Goal: Task Accomplishment & Management: Use online tool/utility

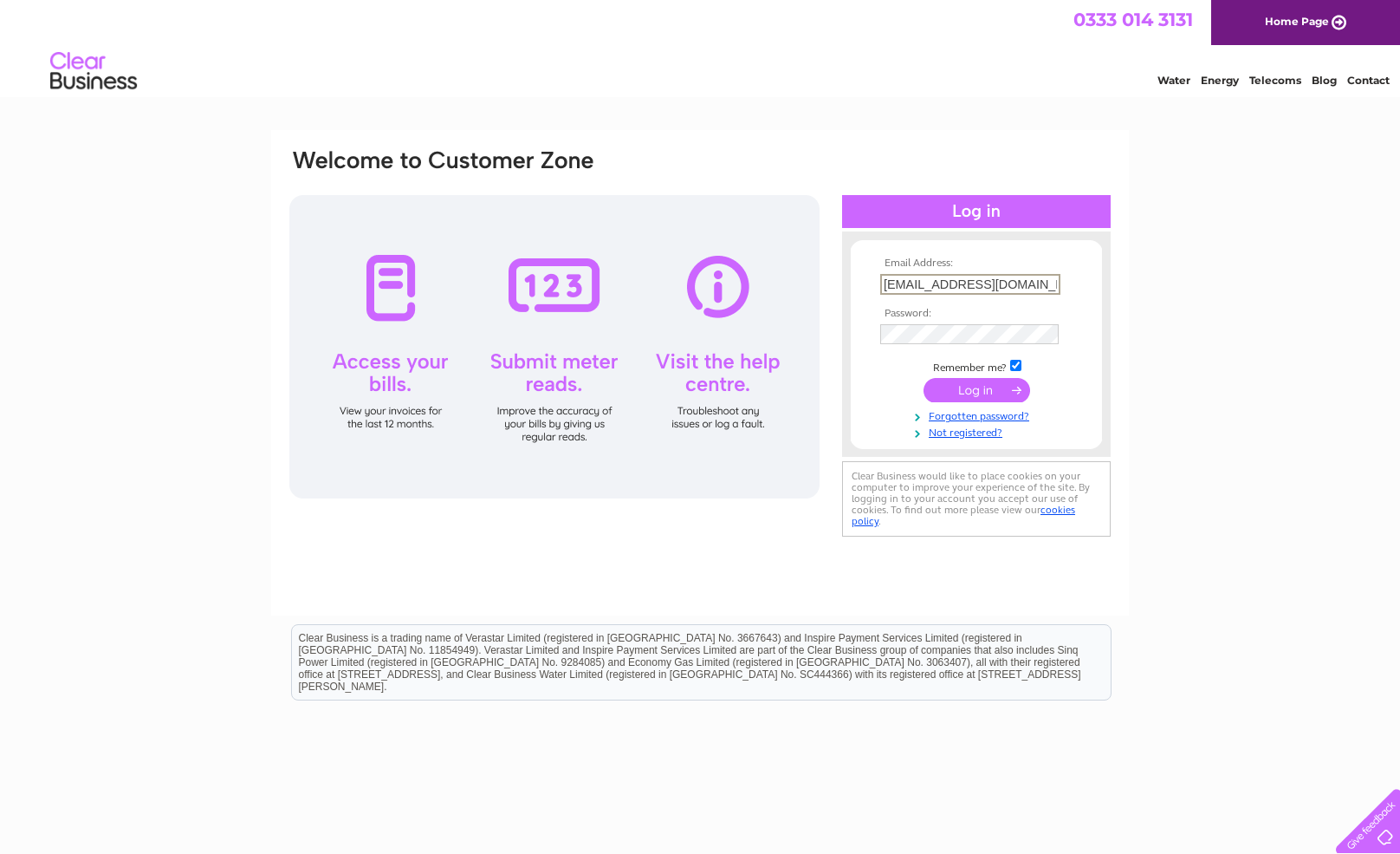
type input "nataliamorisaki84@gmail.com"
click at [967, 389] on input "submit" at bounding box center [976, 390] width 107 height 24
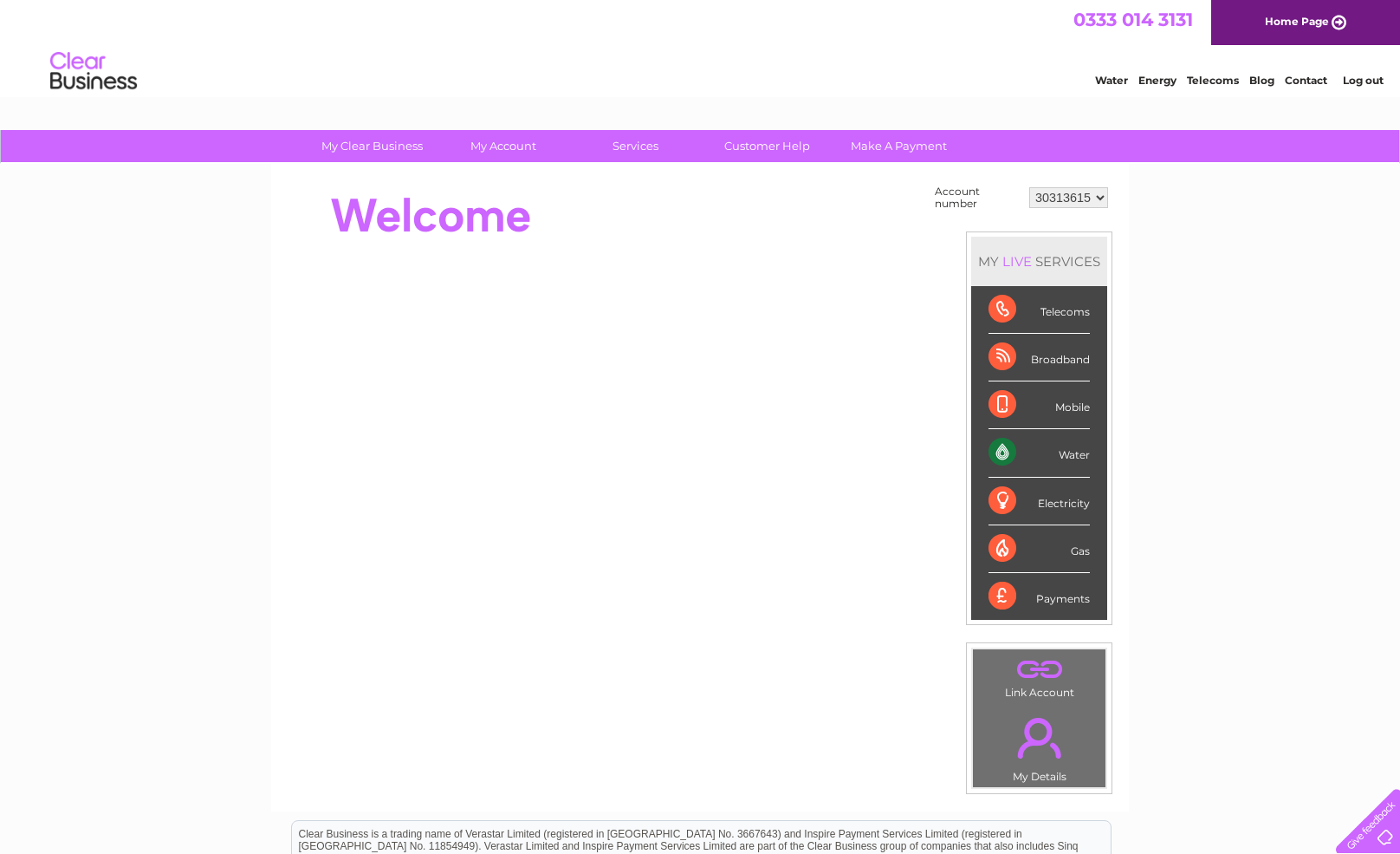
click at [1048, 453] on div "Water" at bounding box center [1039, 453] width 101 height 47
click at [997, 450] on div "Water" at bounding box center [1039, 453] width 101 height 47
click at [1074, 453] on div "Water" at bounding box center [1039, 453] width 101 height 47
click at [1109, 77] on link "Water" at bounding box center [1112, 80] width 33 height 13
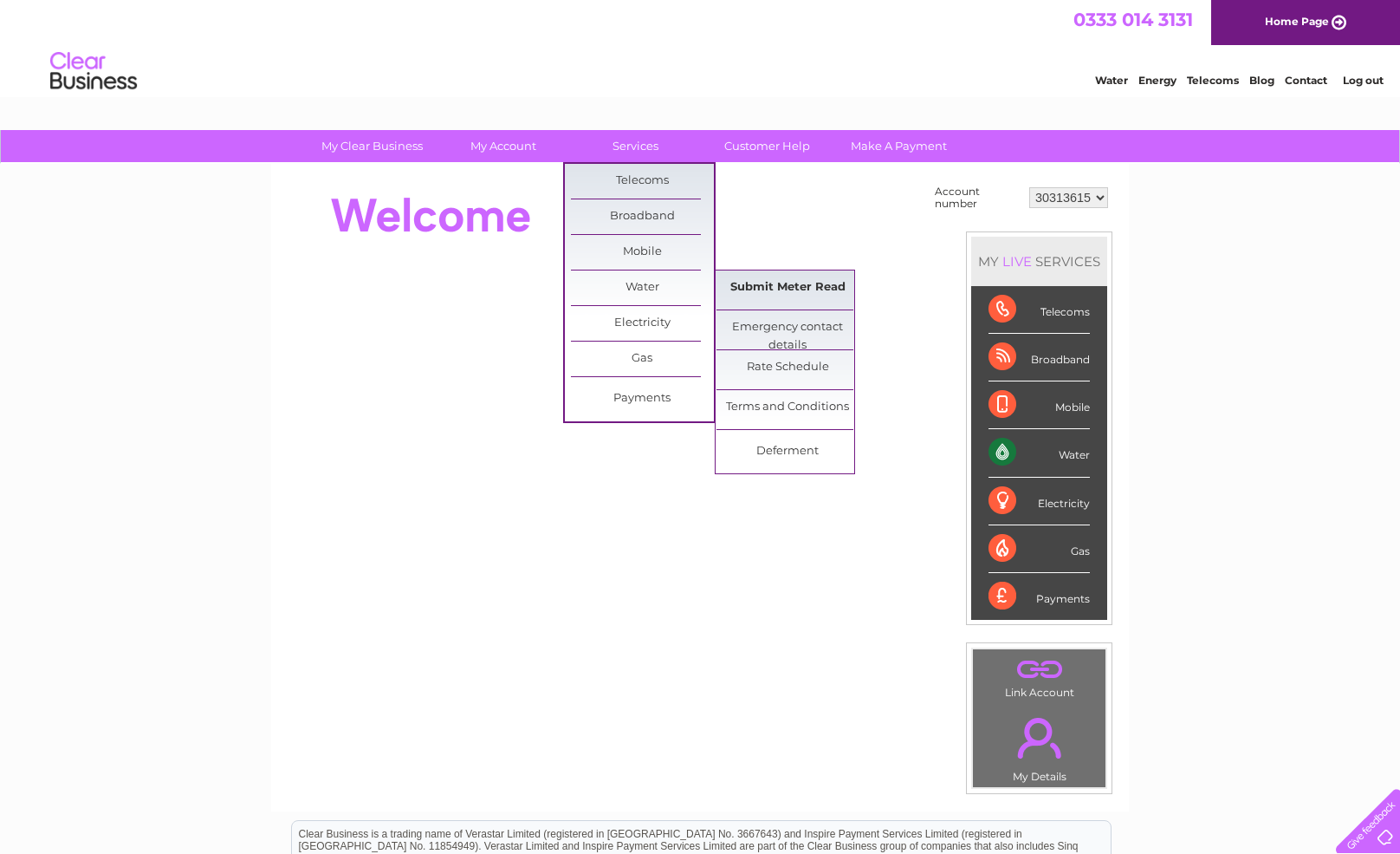
click at [787, 293] on link "Submit Meter Read" at bounding box center [788, 288] width 143 height 35
click at [780, 282] on link "Submit Meter Read" at bounding box center [788, 288] width 143 height 35
click at [773, 284] on link "Submit Meter Read" at bounding box center [788, 288] width 143 height 35
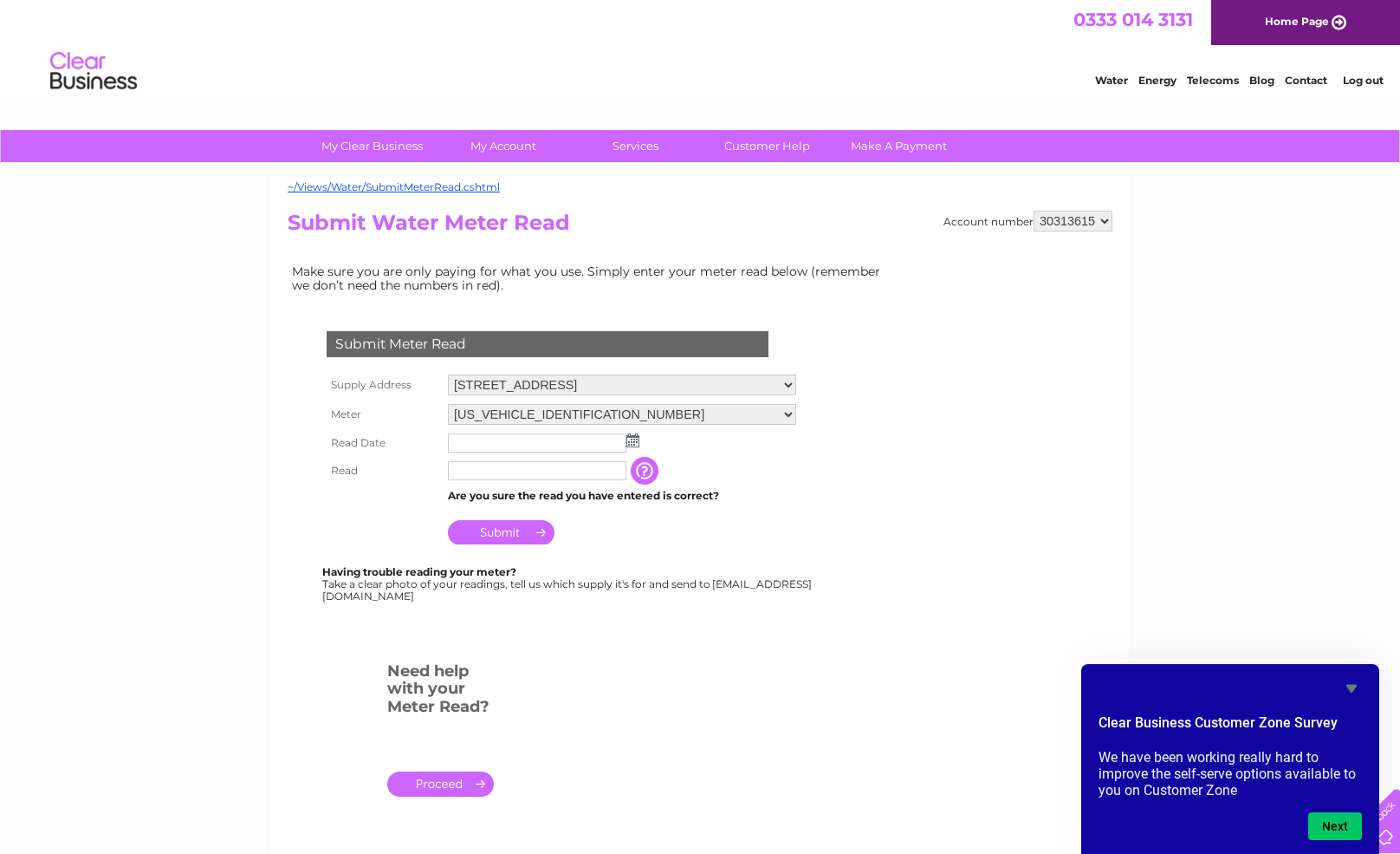
click at [634, 439] on img at bounding box center [632, 440] width 13 height 13
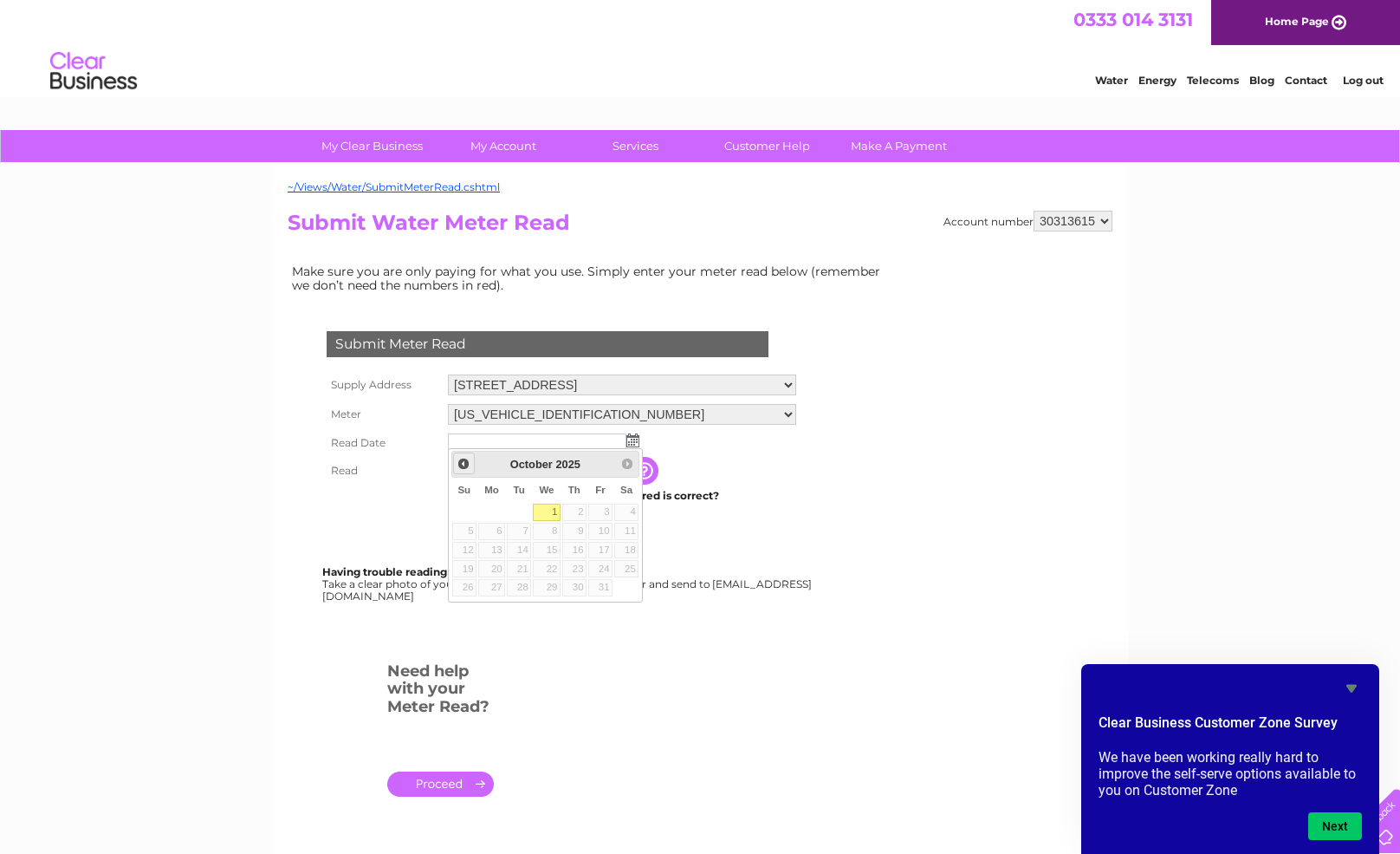
click at [463, 469] on span "Prev" at bounding box center [463, 463] width 13 height 13
click at [606, 507] on link "5" at bounding box center [600, 512] width 24 height 17
type input "2025/09/05"
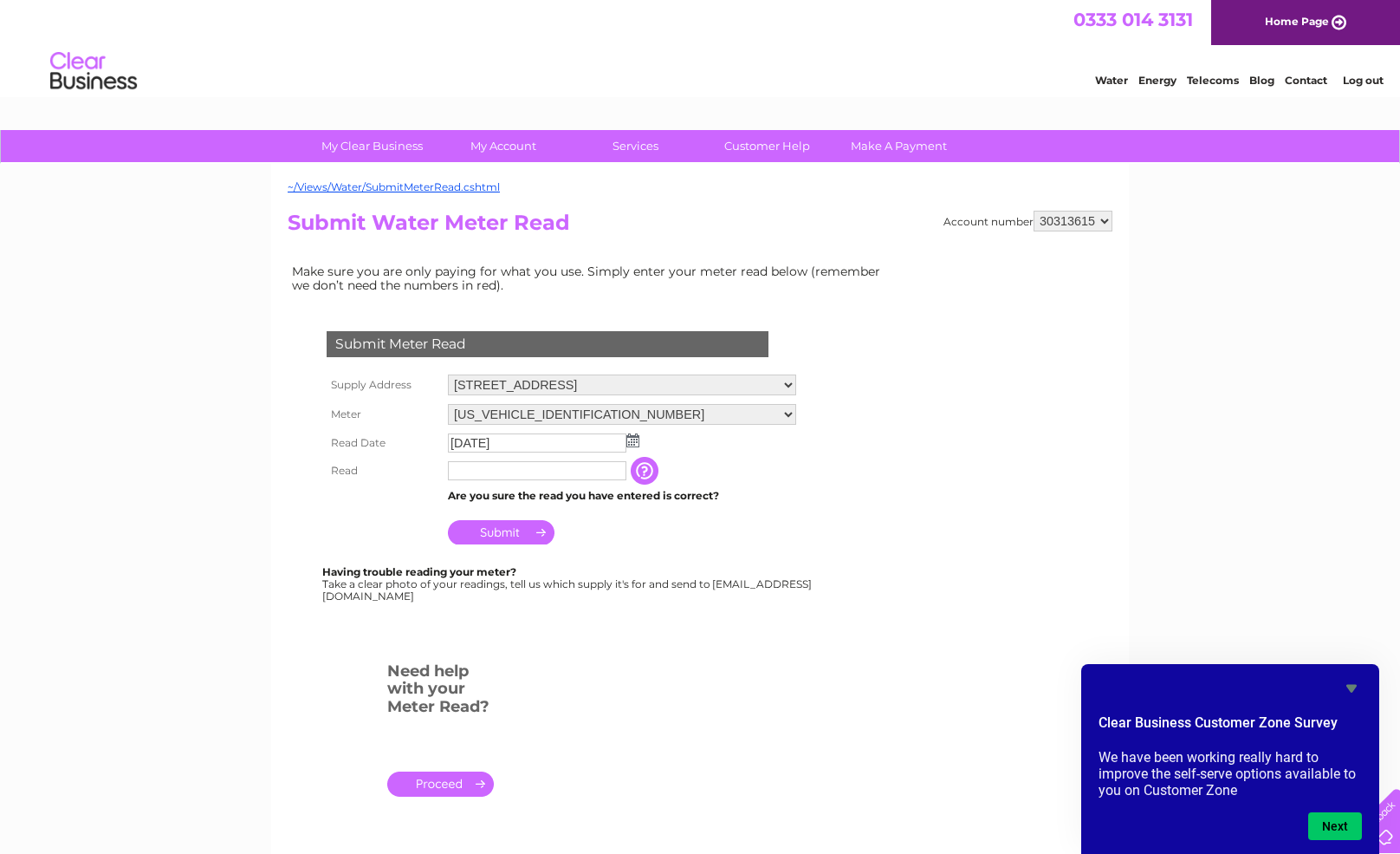
click at [535, 470] on input "text" at bounding box center [537, 470] width 178 height 19
type input "00077"
click at [508, 528] on input "Submit" at bounding box center [501, 531] width 107 height 24
